Goal: Information Seeking & Learning: Learn about a topic

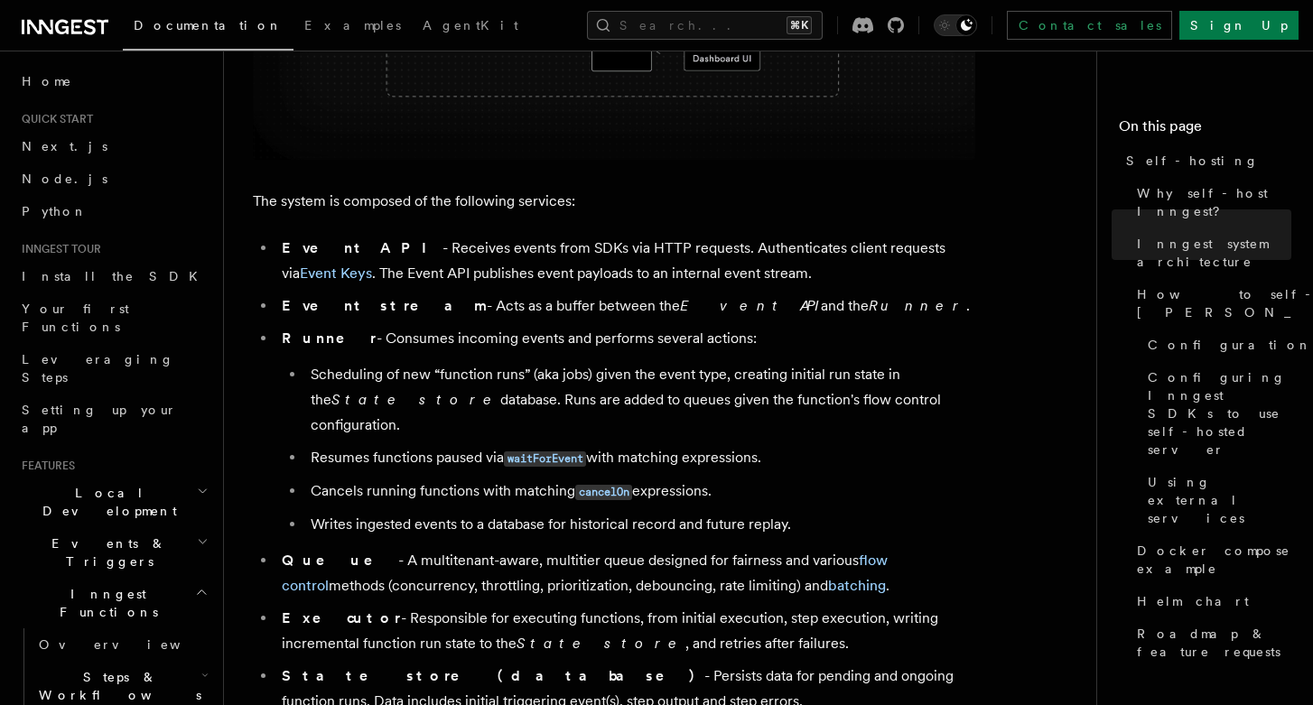
scroll to position [960, 0]
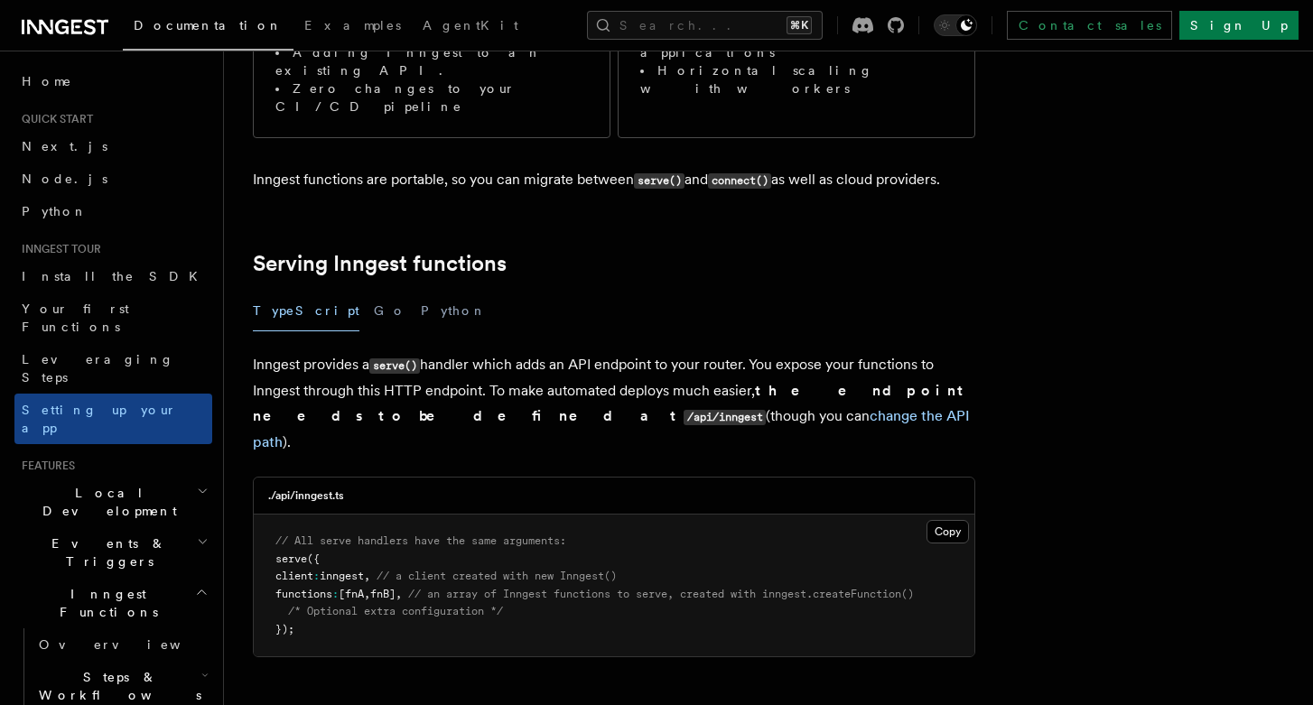
scroll to position [472, 0]
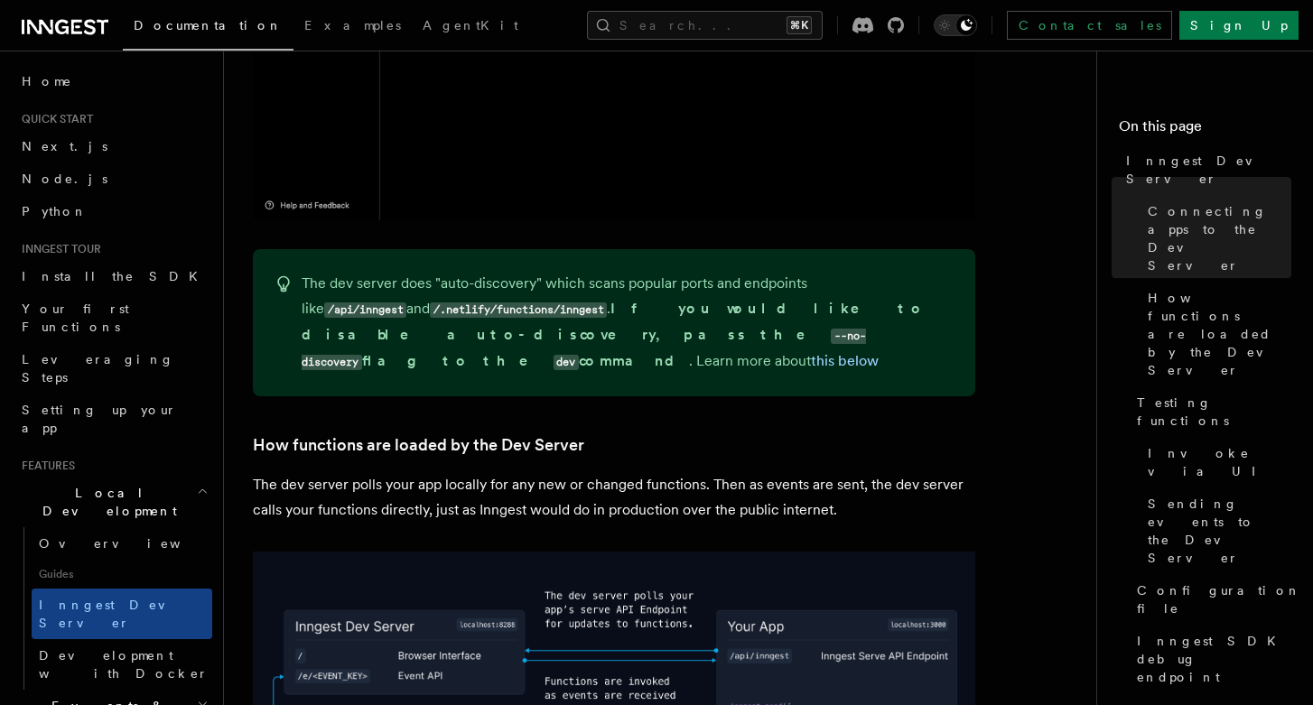
scroll to position [1869, 0]
